Goal: Communication & Community: Answer question/provide support

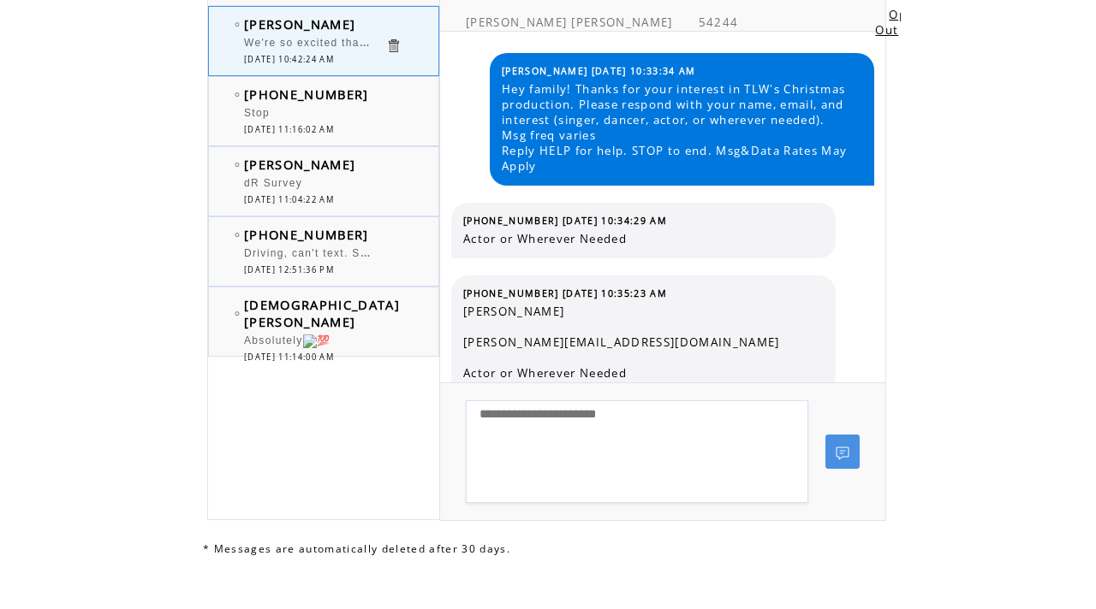
scroll to position [289, 0]
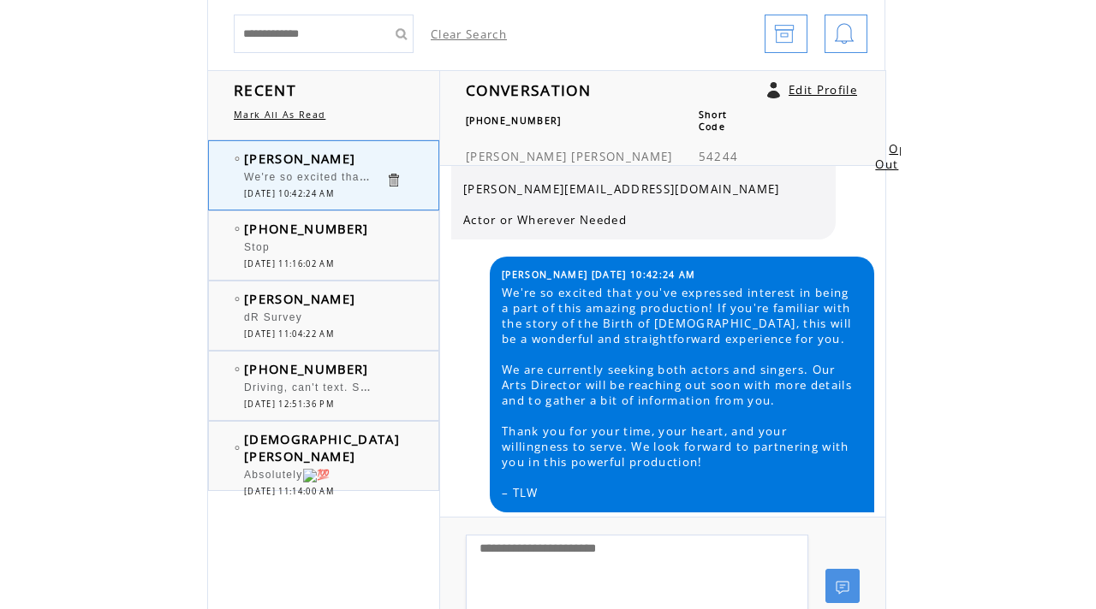
scroll to position [172, 0]
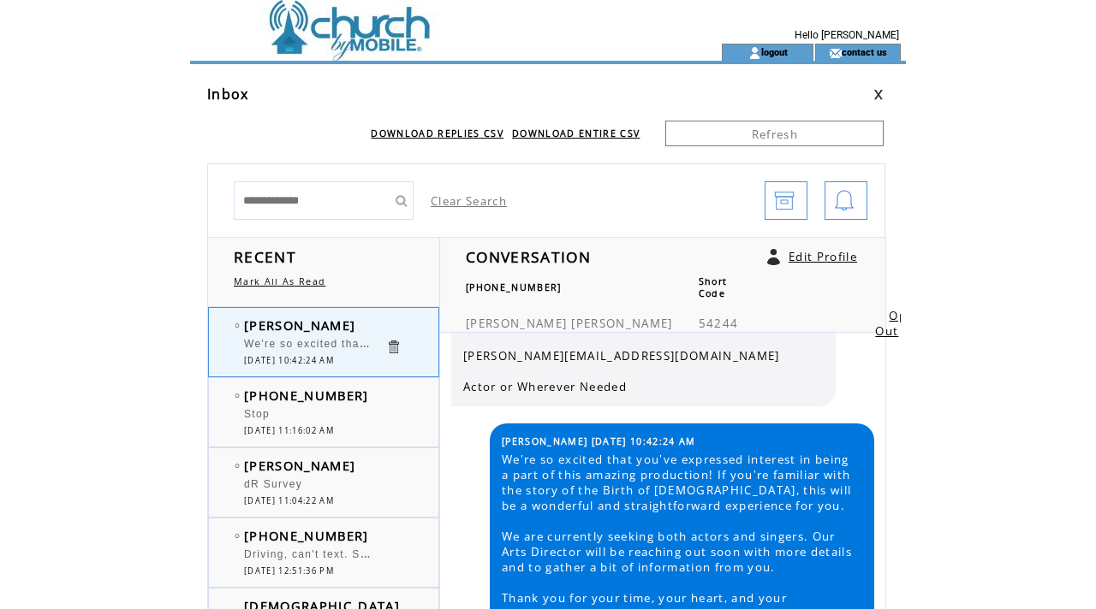
click at [347, 44] on td at bounding box center [425, 52] width 470 height 17
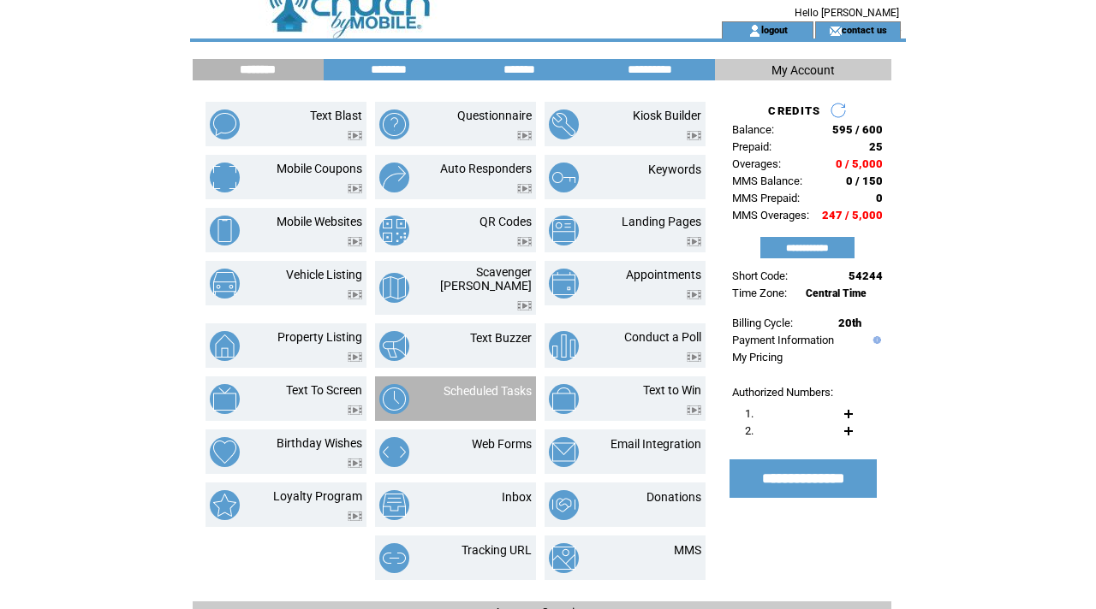
scroll to position [33, 0]
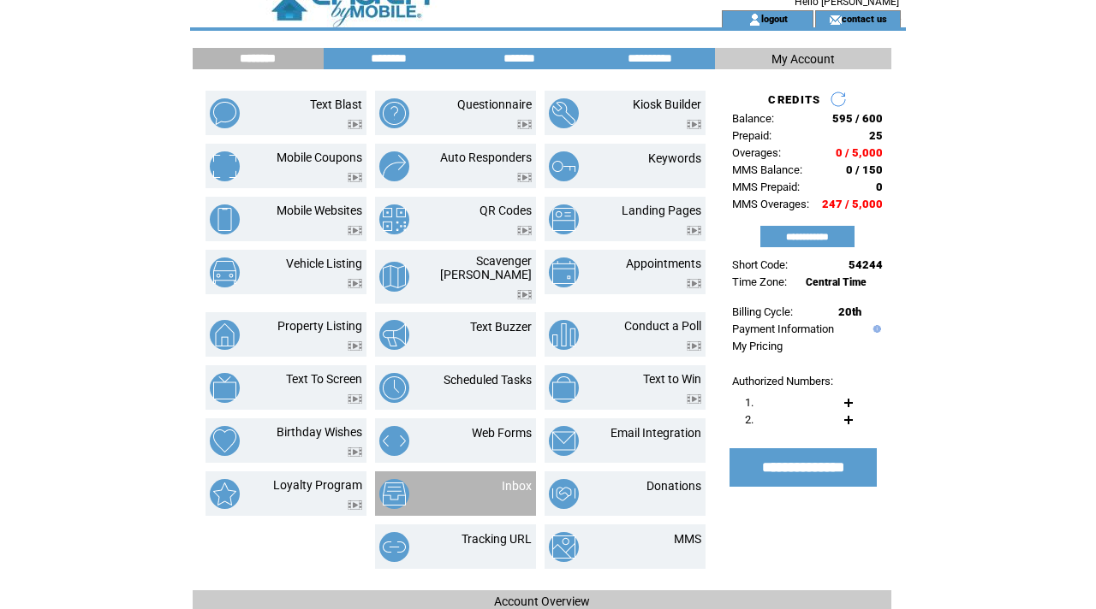
click at [482, 479] on td "Inbox" at bounding box center [495, 494] width 71 height 30
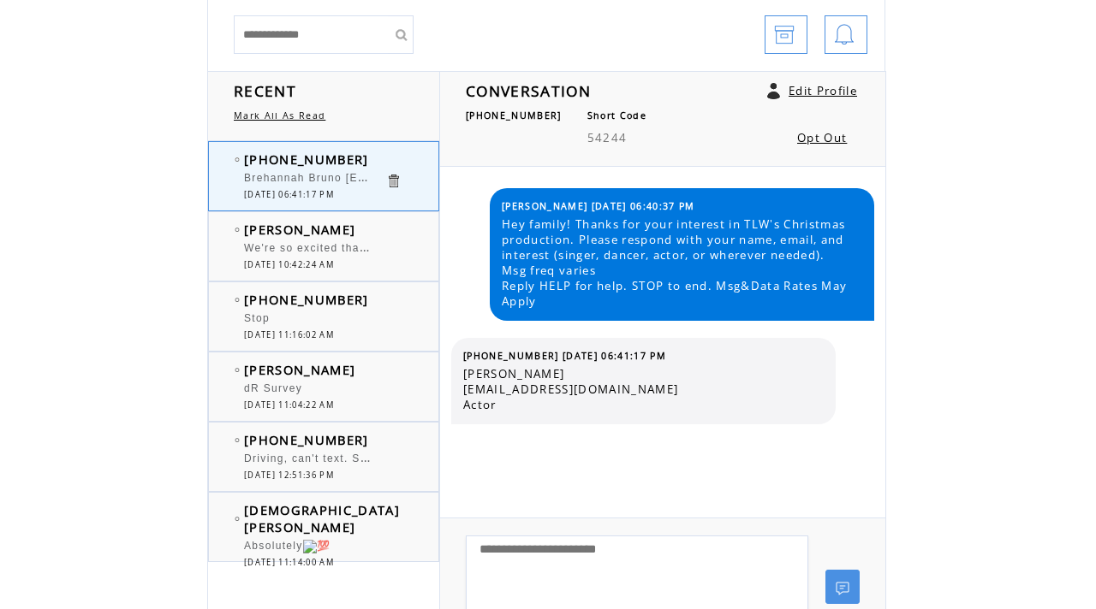
scroll to position [196, 0]
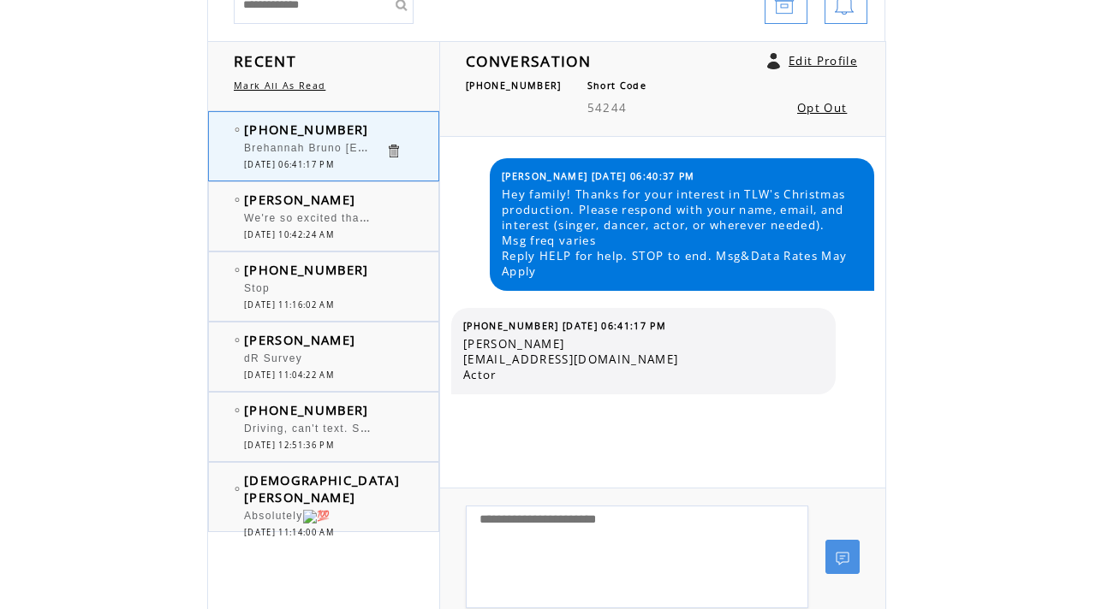
click at [282, 193] on span "[PERSON_NAME]" at bounding box center [299, 199] width 111 height 17
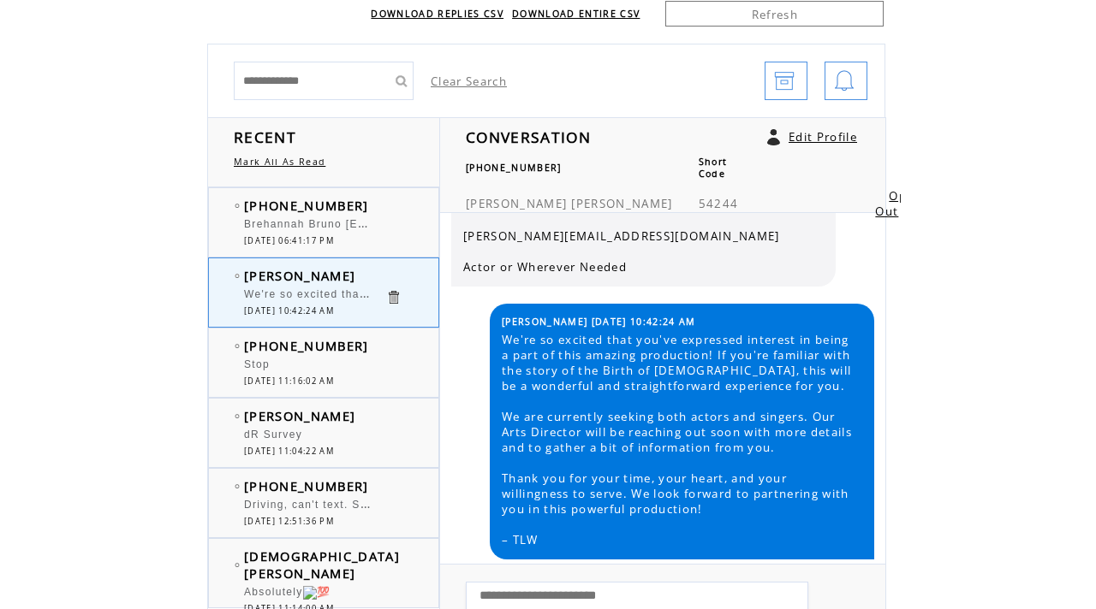
scroll to position [127, 0]
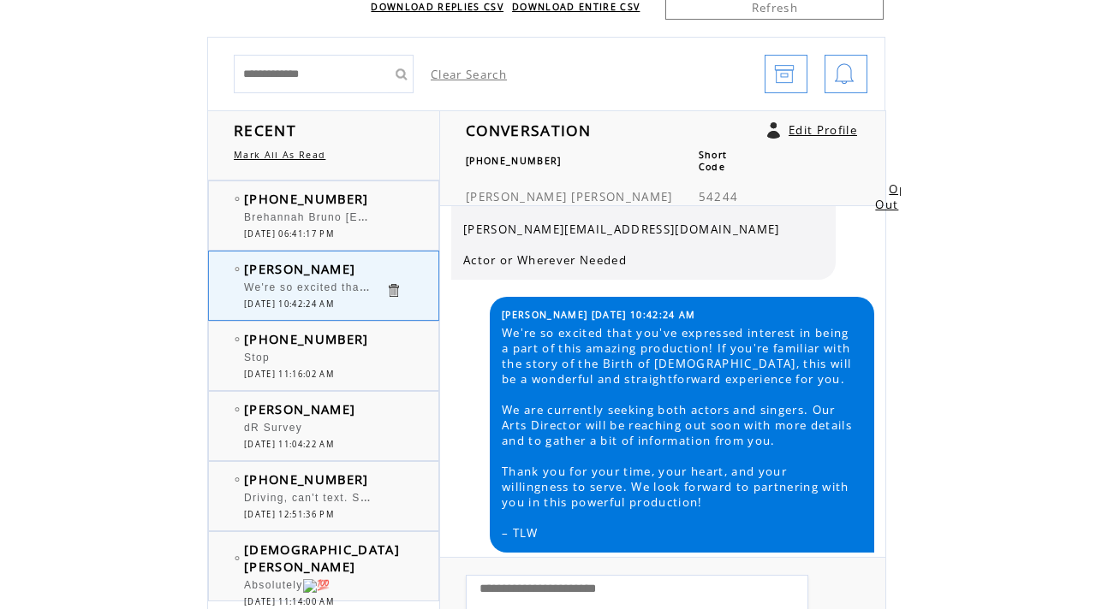
click at [755, 505] on span "We're so excited that you've expressed interest in being a part of this amazing…" at bounding box center [681, 433] width 359 height 216
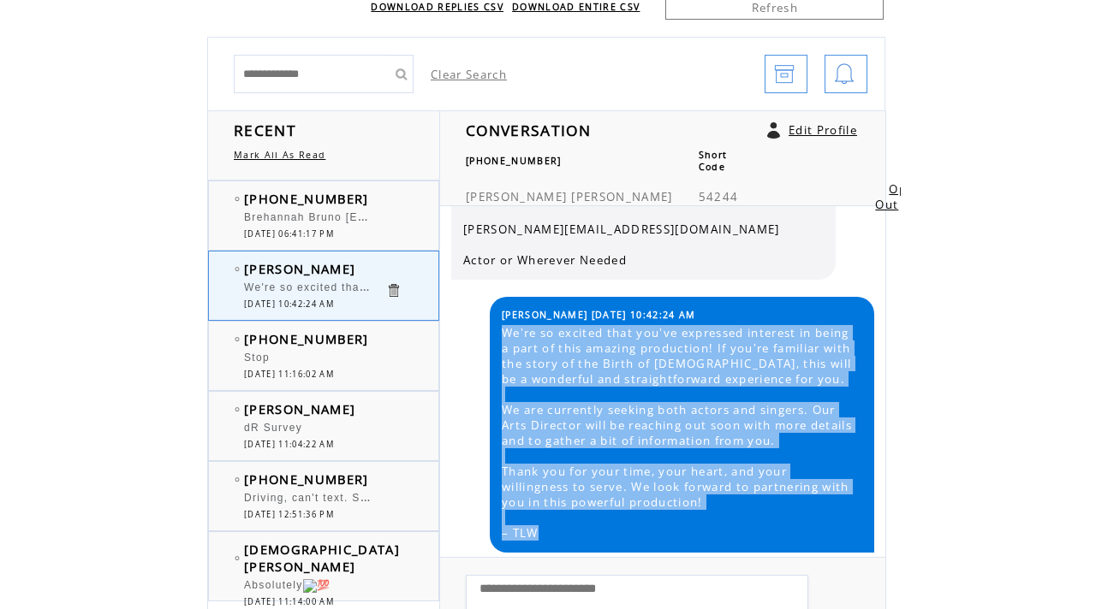
drag, startPoint x: 549, startPoint y: 538, endPoint x: 505, endPoint y: 332, distance: 211.0
click at [505, 332] on span "We're so excited that you've expressed interest in being a part of this amazing…" at bounding box center [681, 433] width 359 height 216
copy span "We're so excited that you've expressed interest in being a part of this amazing…"
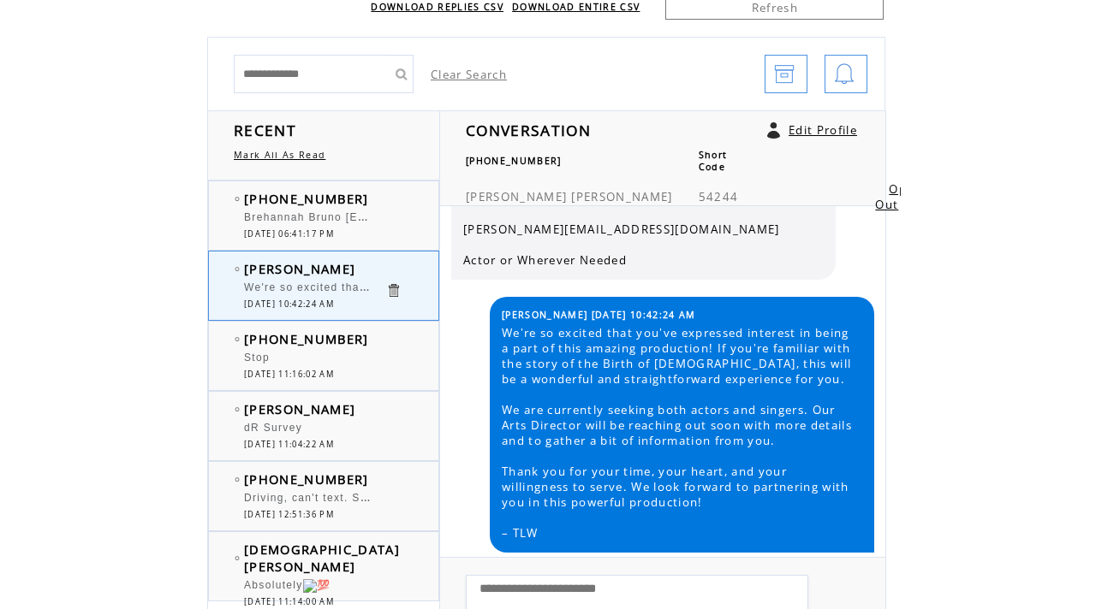
click at [325, 211] on span "Brehannah Bruno brehannahbruno2023@gmail.com Actor" at bounding box center [414, 215] width 341 height 17
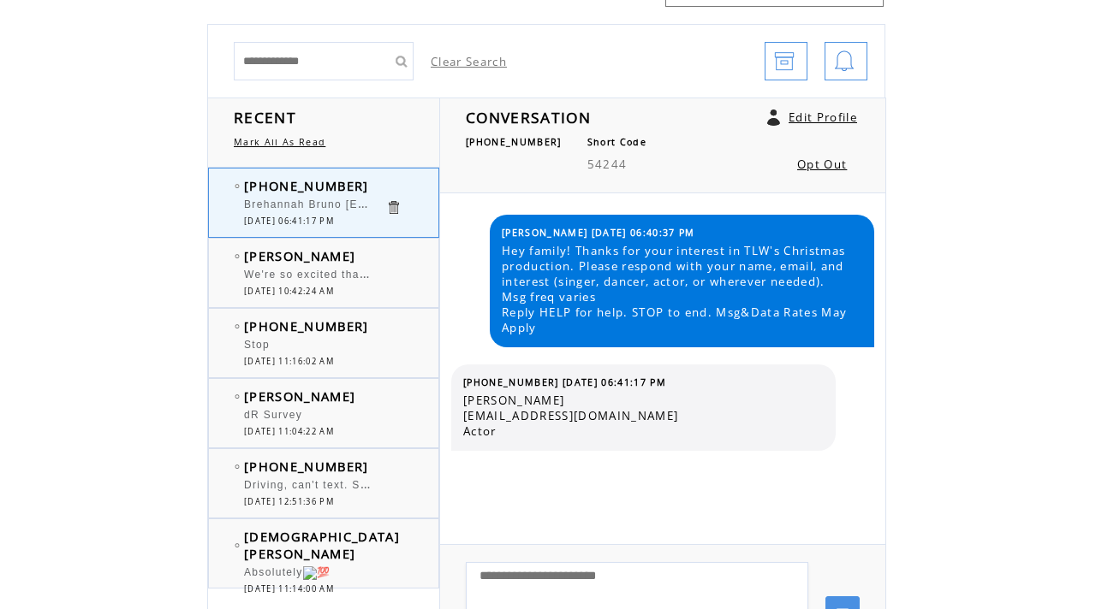
scroll to position [212, 0]
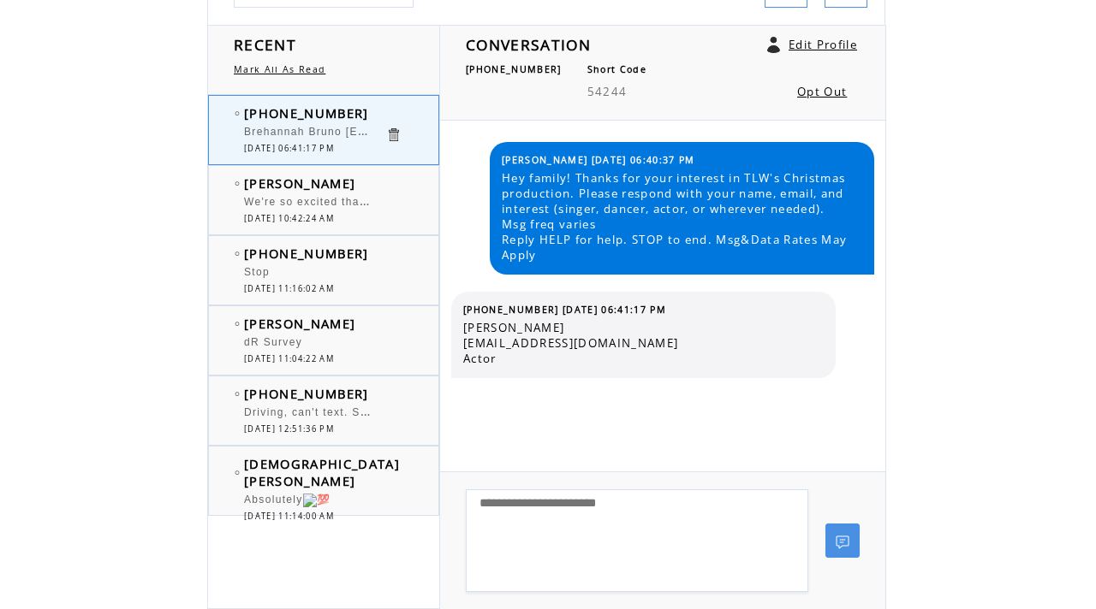
click at [624, 528] on textarea at bounding box center [637, 541] width 342 height 103
paste textarea "**********"
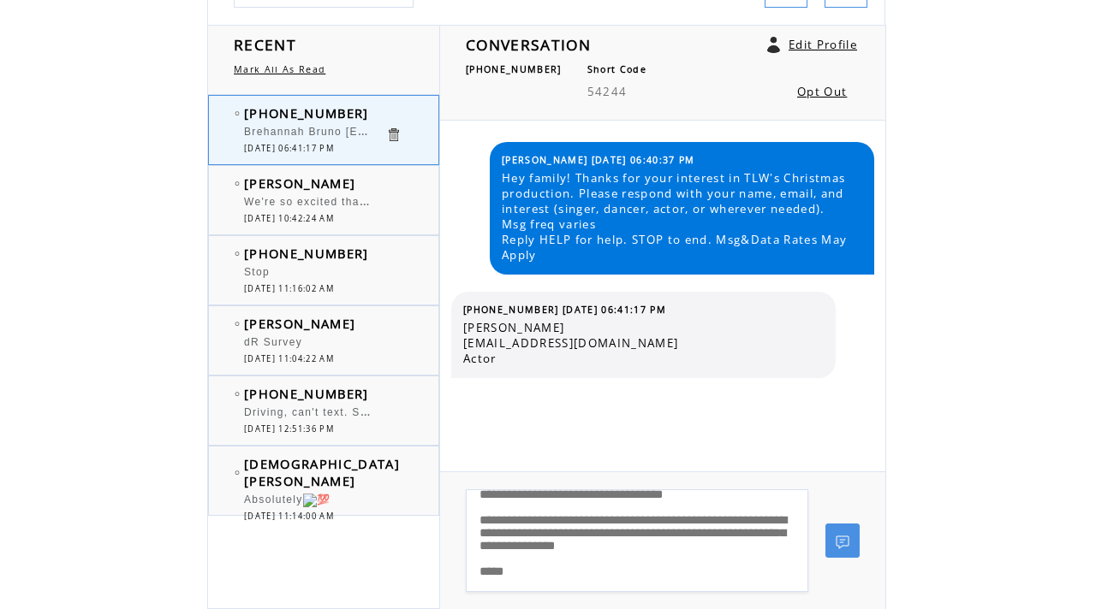
scroll to position [122, 0]
drag, startPoint x: 534, startPoint y: 521, endPoint x: 478, endPoint y: 508, distance: 57.3
click at [478, 508] on textarea "**********" at bounding box center [637, 541] width 342 height 103
type textarea "**********"
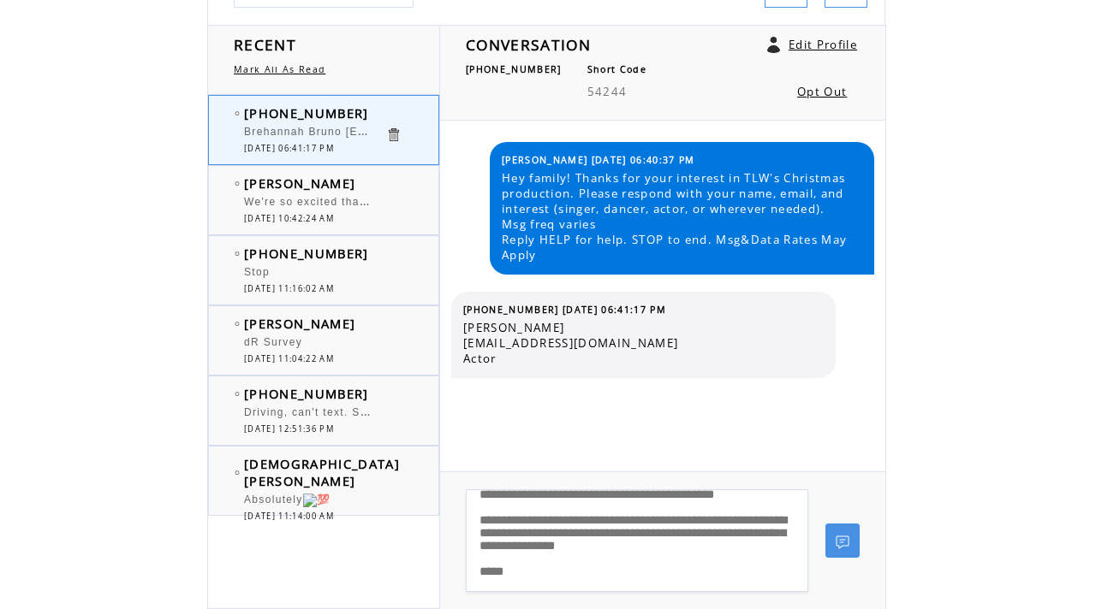
click at [848, 543] on link at bounding box center [842, 541] width 34 height 34
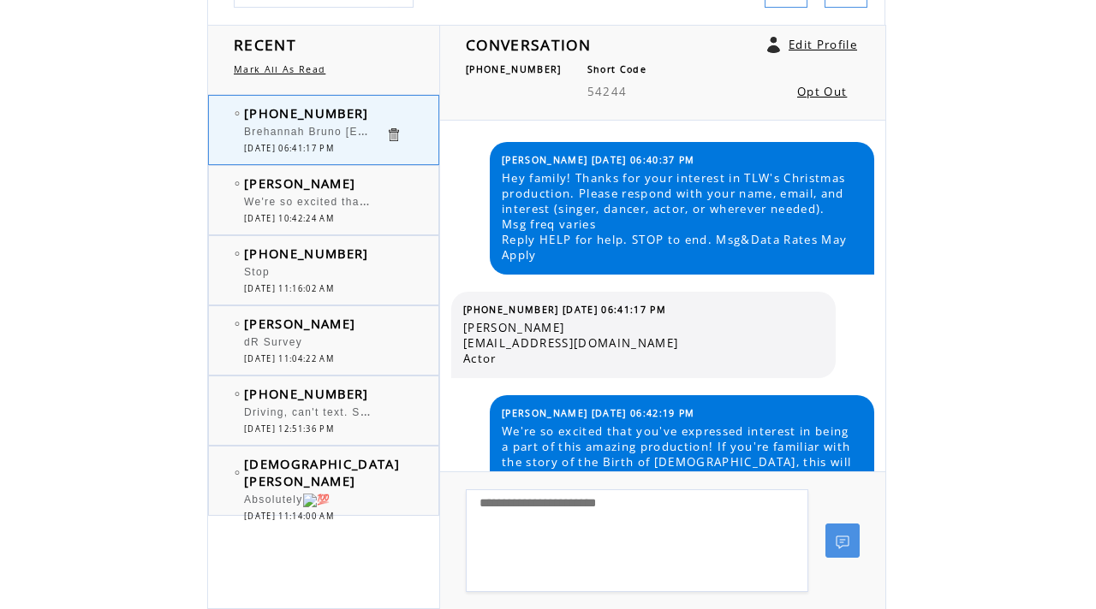
scroll to position [169, 0]
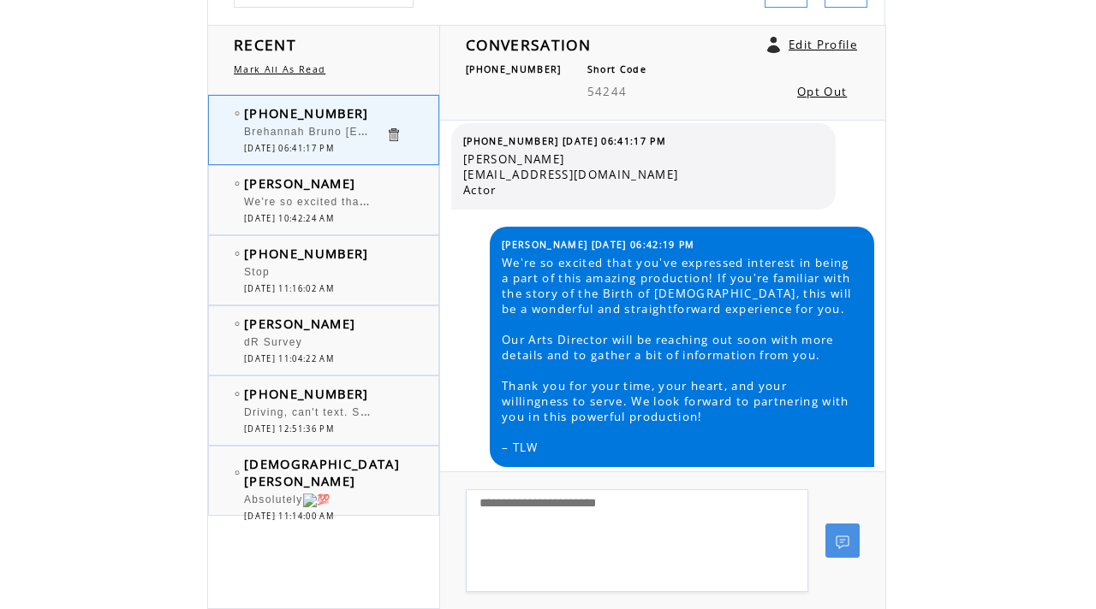
click at [348, 207] on div "We're so excited that you've expressed interest in being a part of this amazing…" at bounding box center [314, 204] width 141 height 17
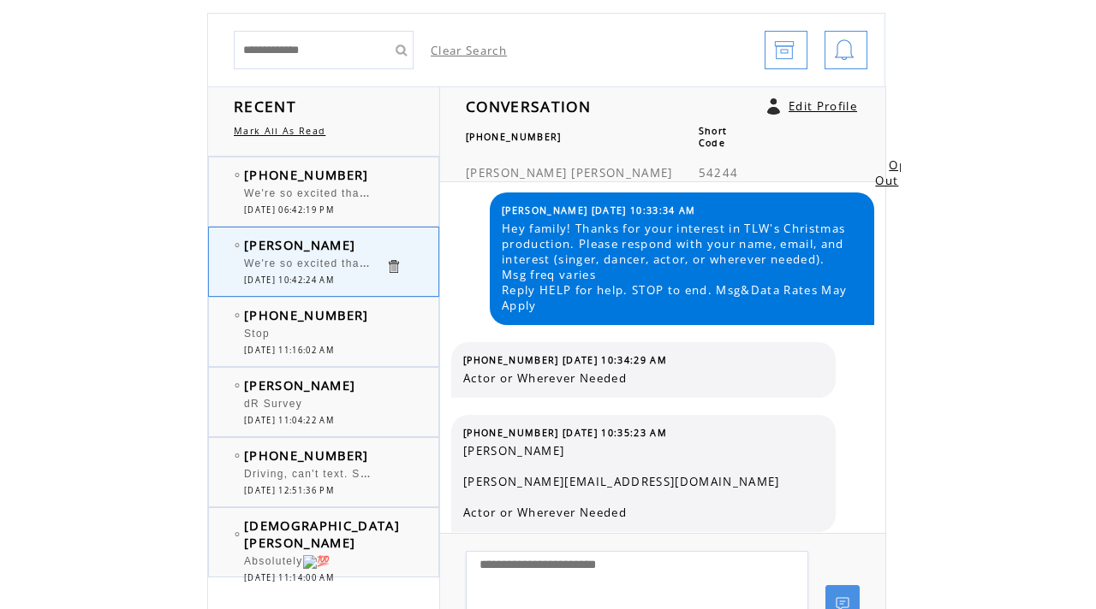
scroll to position [7, 0]
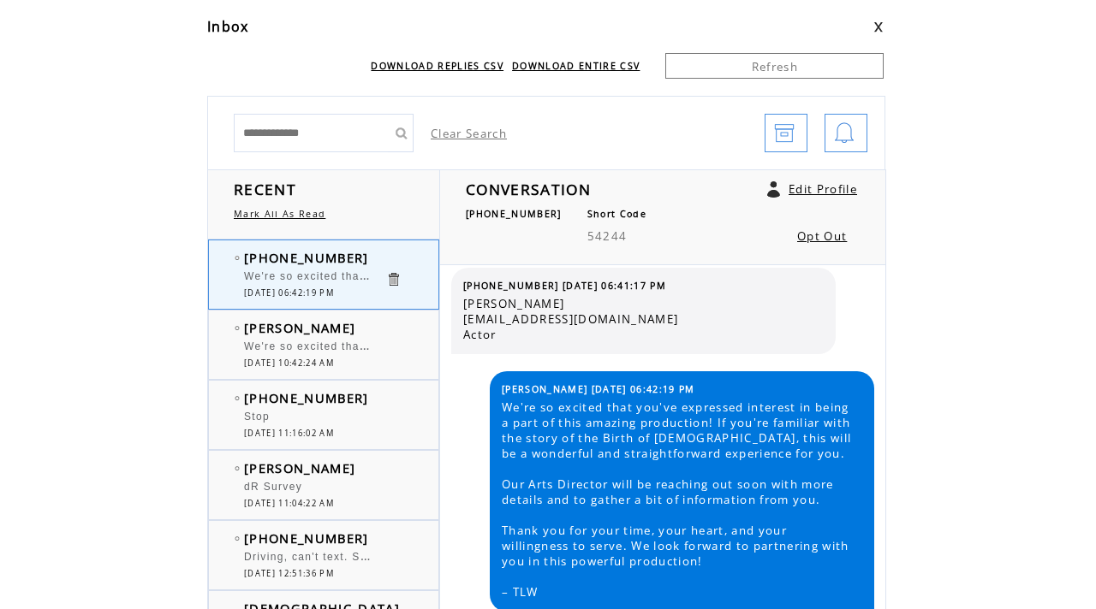
scroll to position [74, 0]
